Goal: Find specific page/section: Find specific page/section

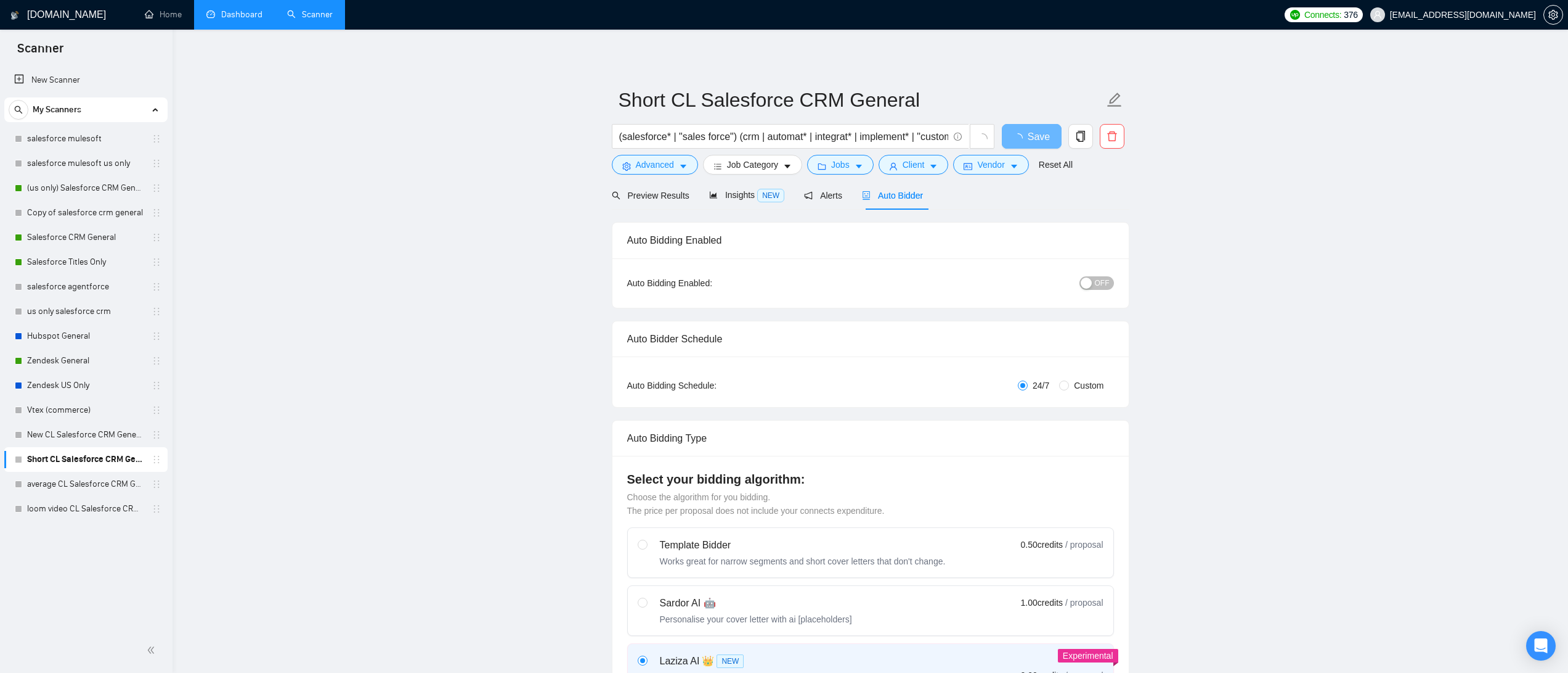
click at [254, 17] on link "Dashboard" at bounding box center [234, 14] width 56 height 10
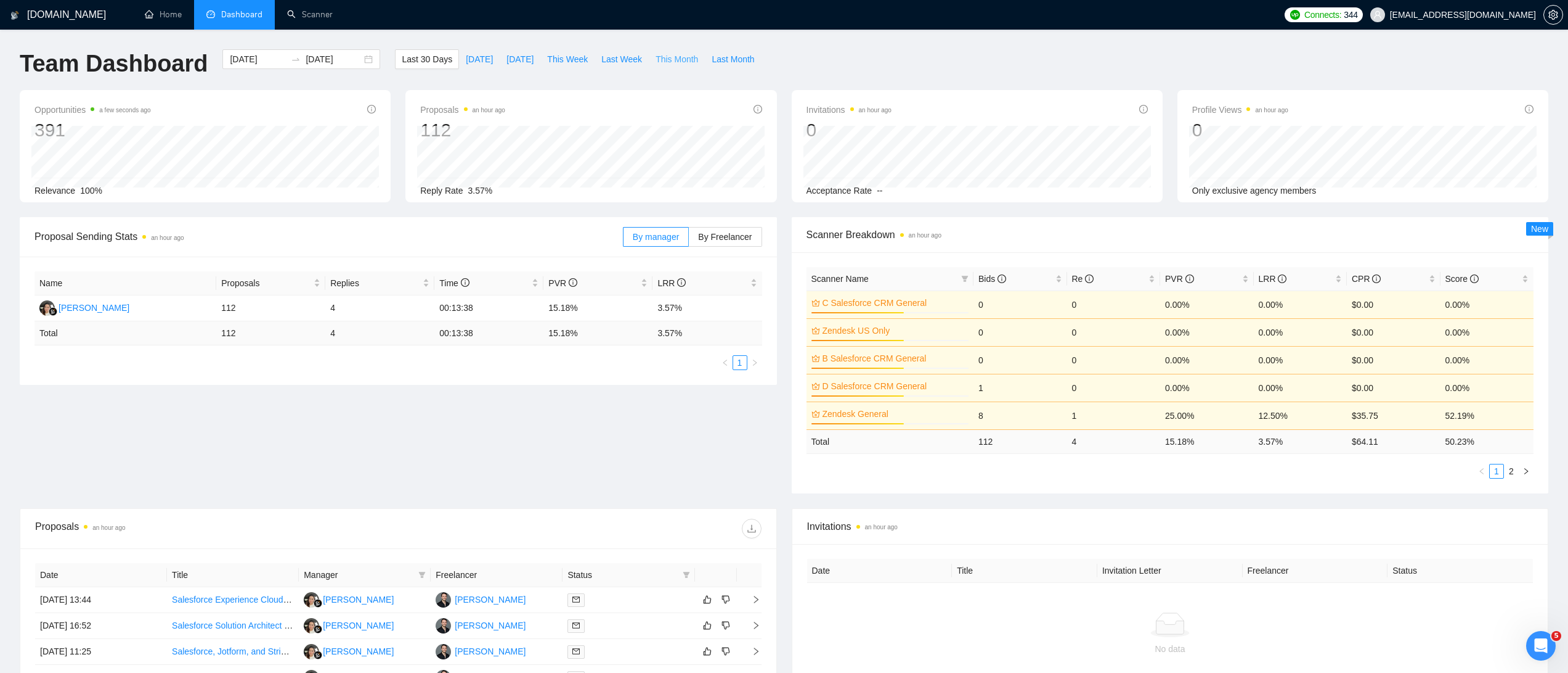
click at [673, 56] on span "This Month" at bounding box center [677, 59] width 43 height 14
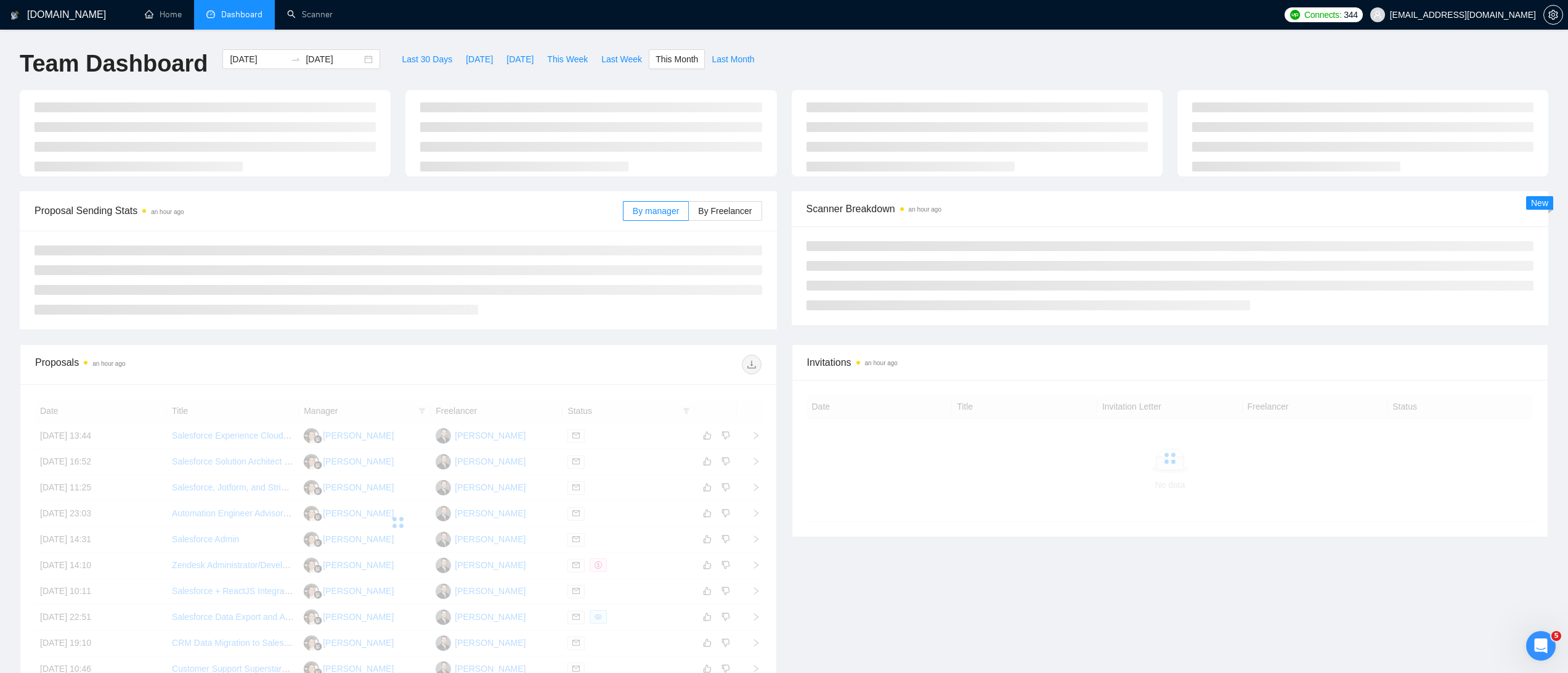
type input "2025-09-01"
type input "2025-09-30"
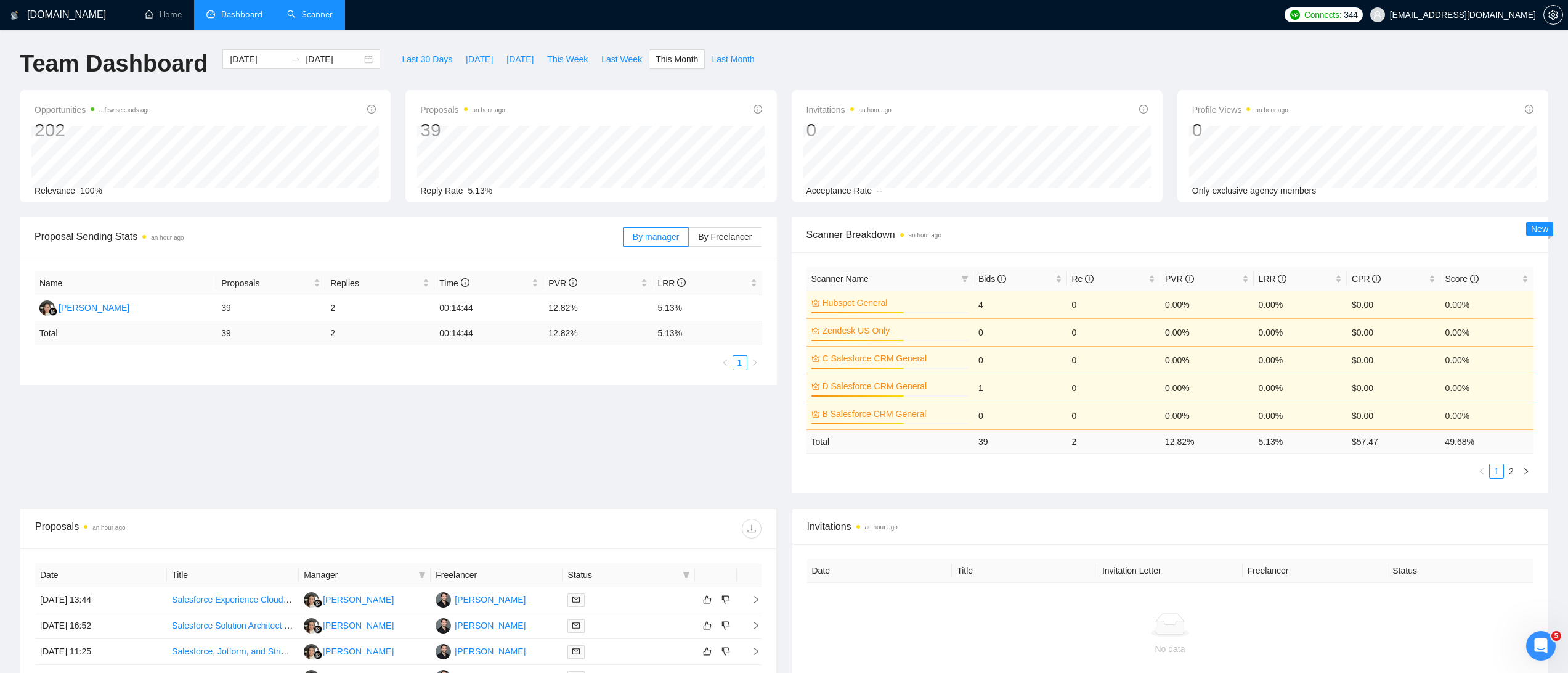
click at [321, 20] on link "Scanner" at bounding box center [310, 14] width 46 height 10
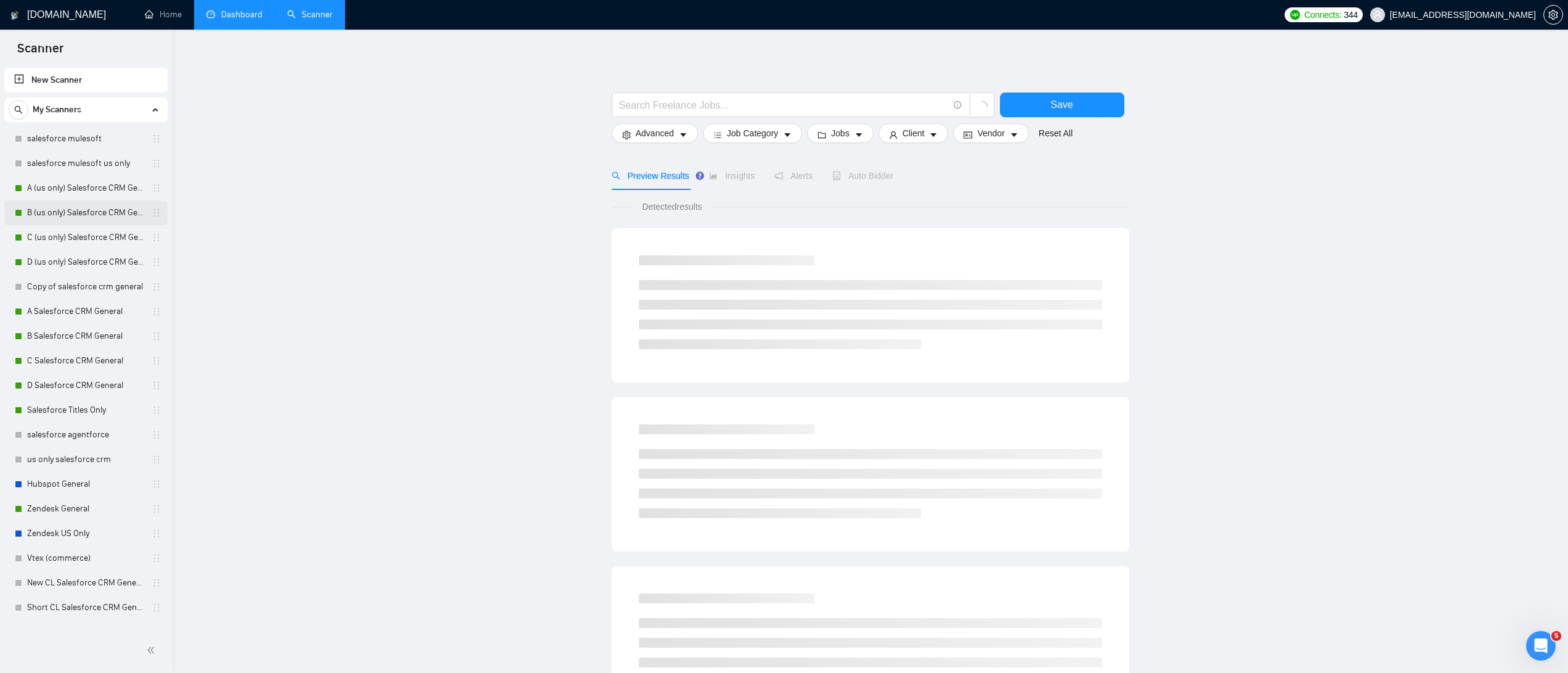
click at [80, 217] on link "B (us only) Salesforce CRM General" at bounding box center [85, 213] width 117 height 25
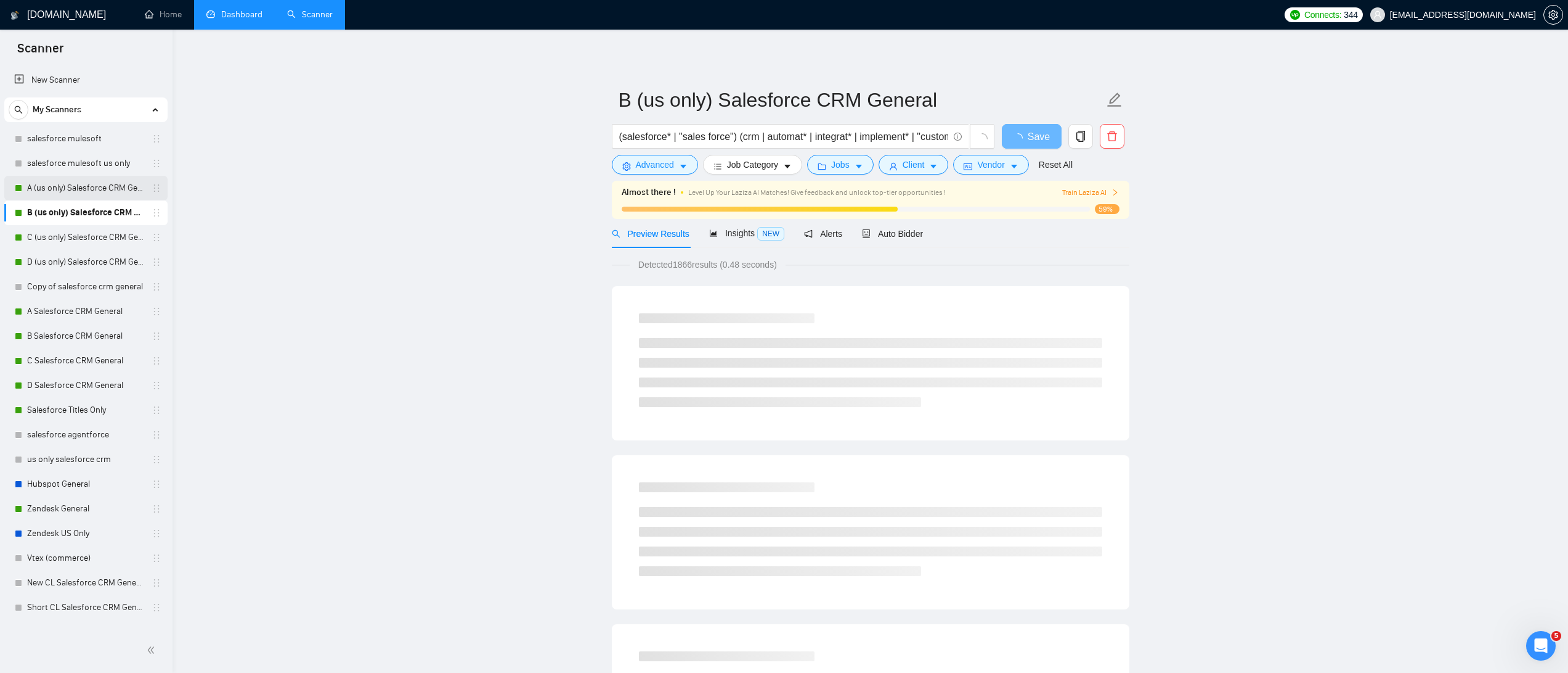
click at [84, 185] on link "A (us only) Salesforce CRM General" at bounding box center [85, 188] width 117 height 25
